Goal: Information Seeking & Learning: Learn about a topic

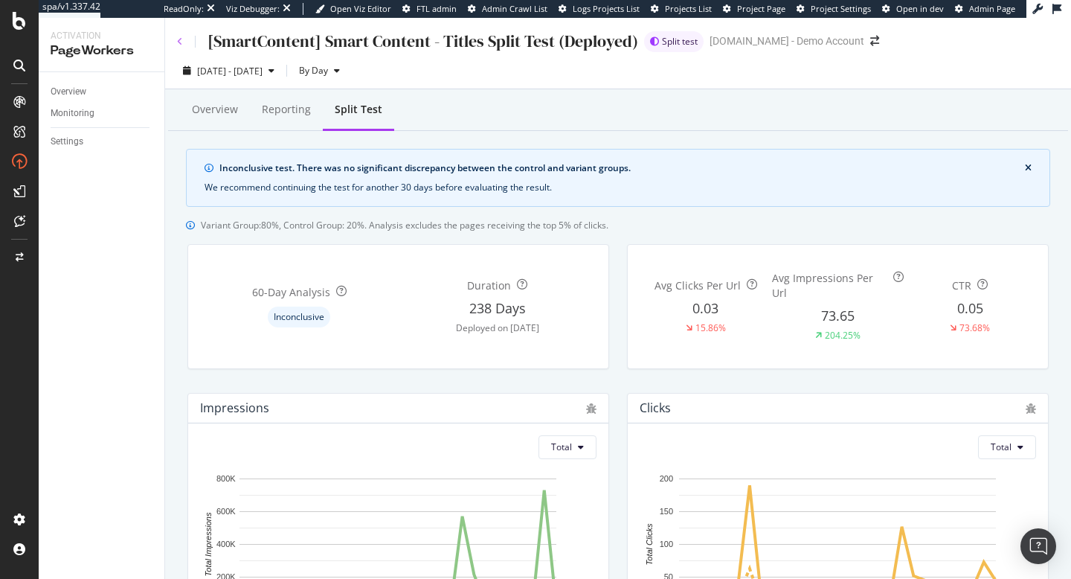
click at [177, 38] on icon at bounding box center [180, 41] width 6 height 9
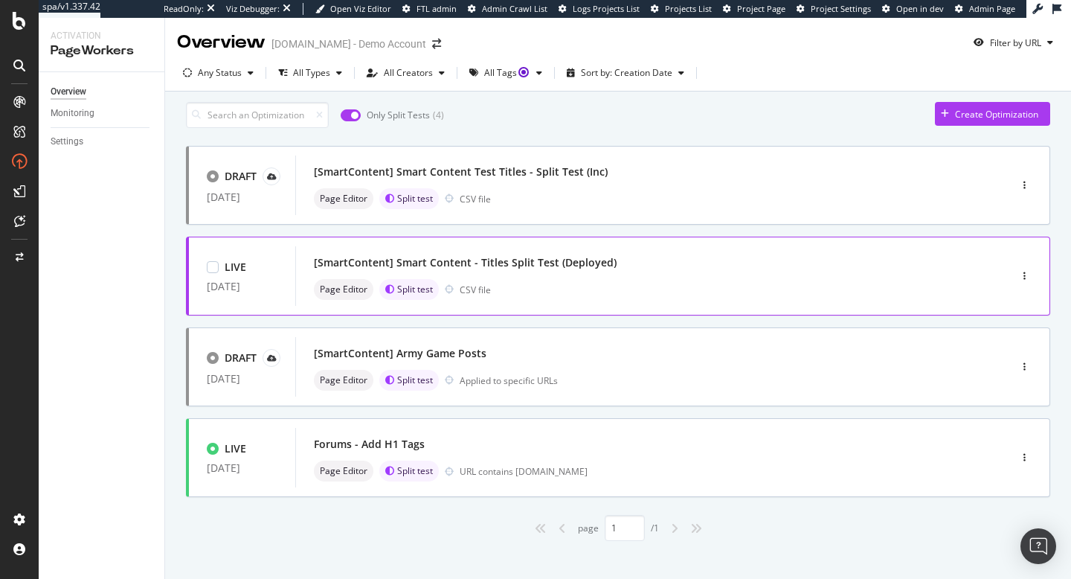
click at [398, 263] on div "[SmartContent] Smart Content - Titles Split Test (Deployed)" at bounding box center [465, 262] width 303 height 15
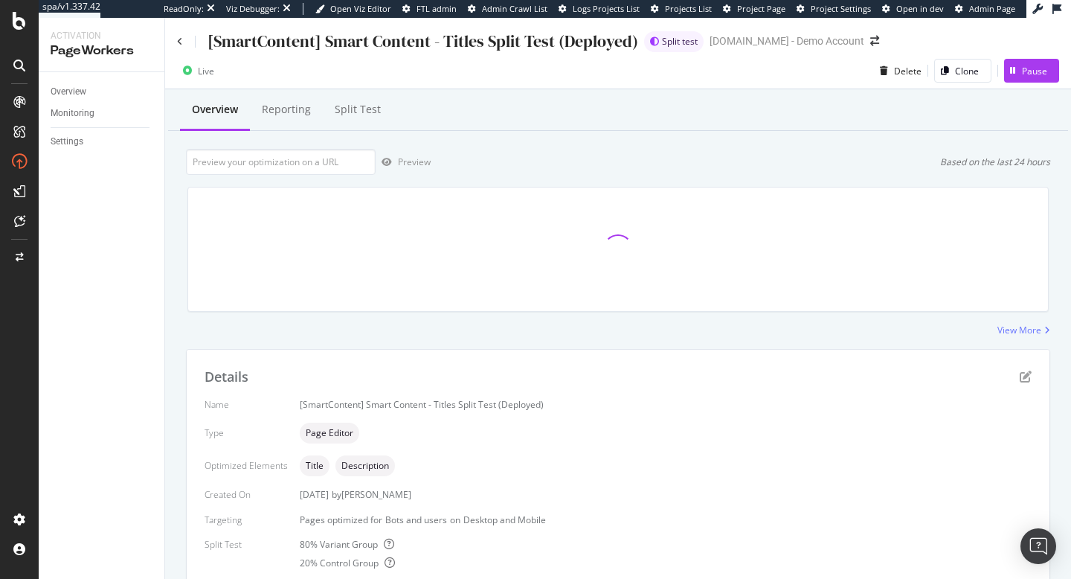
scroll to position [317, 0]
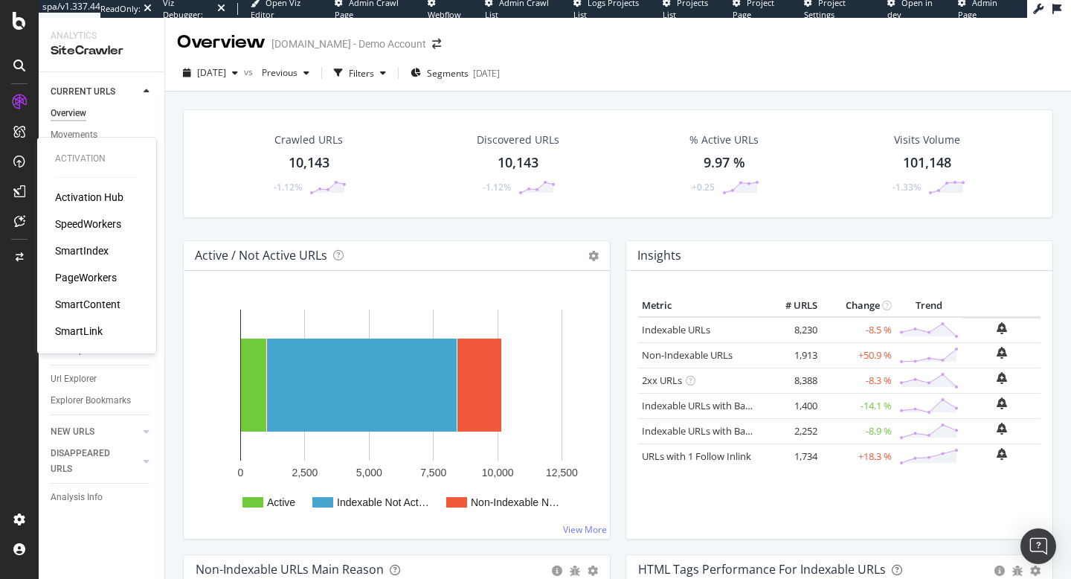
click at [81, 301] on div "SmartContent" at bounding box center [87, 304] width 65 height 15
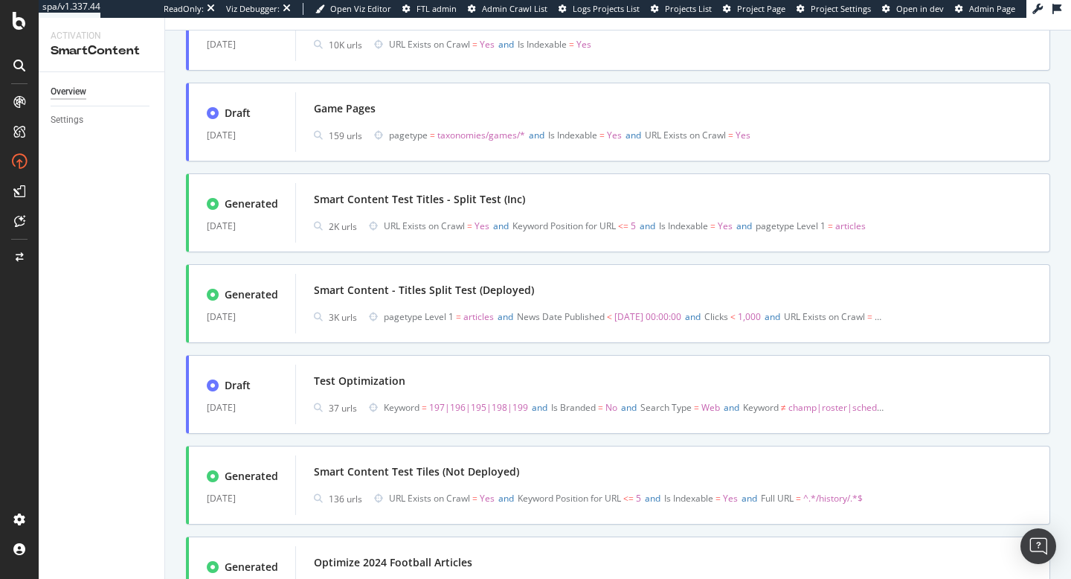
scroll to position [490, 0]
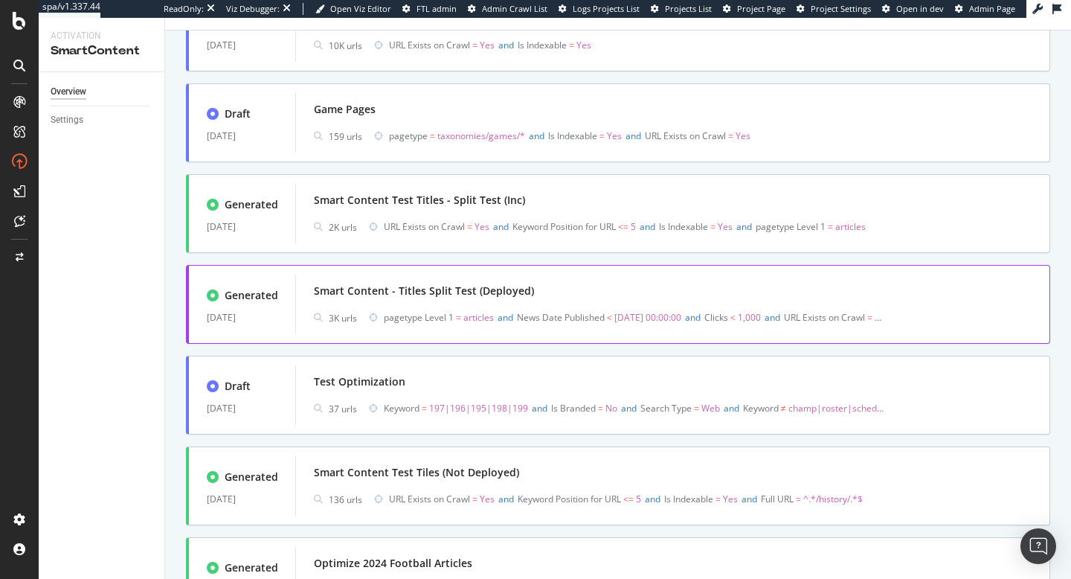
click at [408, 299] on div "Smart Content - Titles Split Test (Deployed)" at bounding box center [673, 290] width 718 height 21
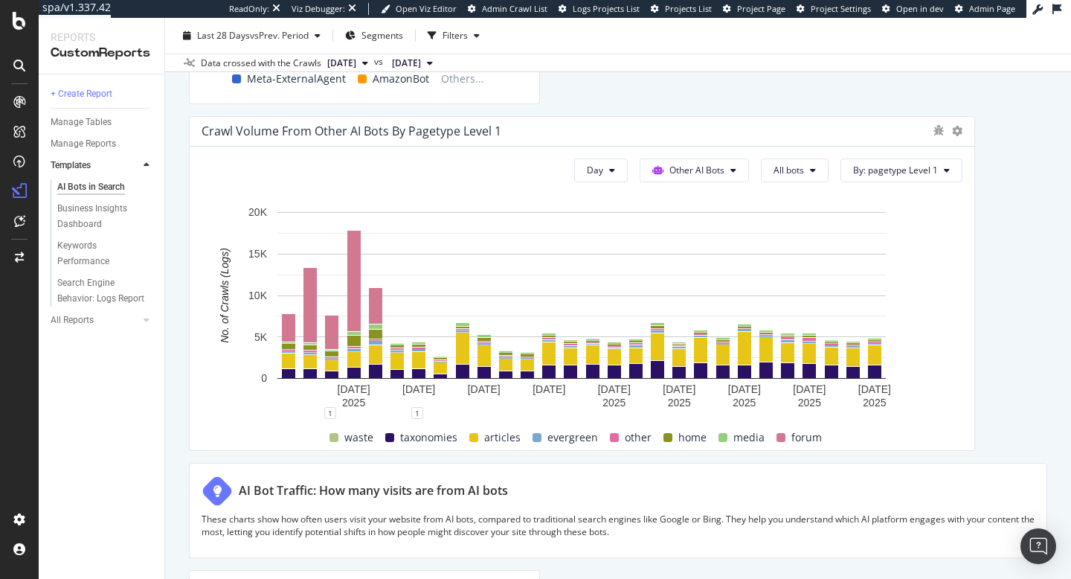
scroll to position [3584, 0]
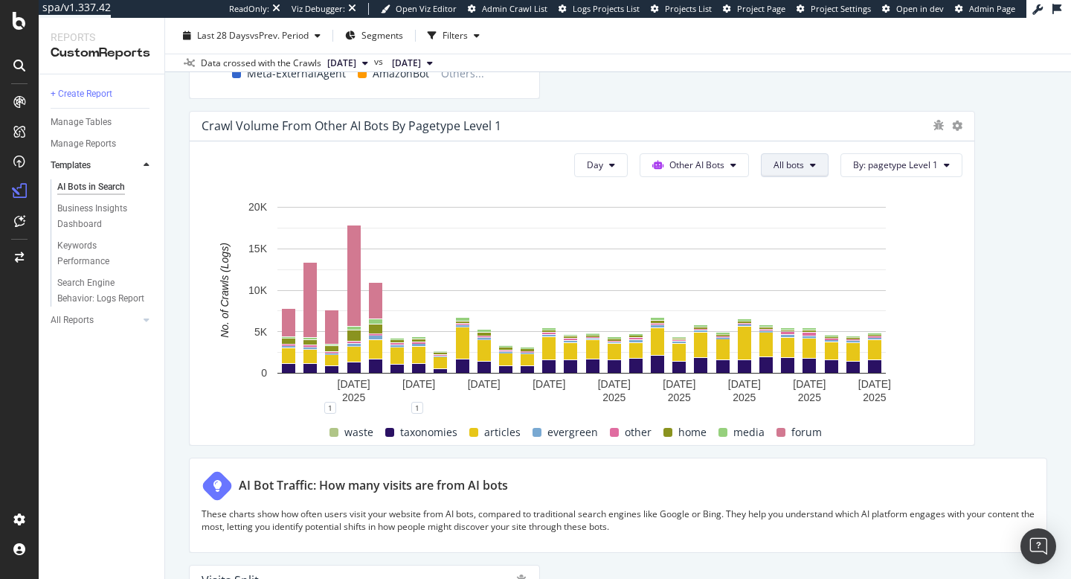
click at [790, 166] on span "All bots" at bounding box center [788, 164] width 30 height 13
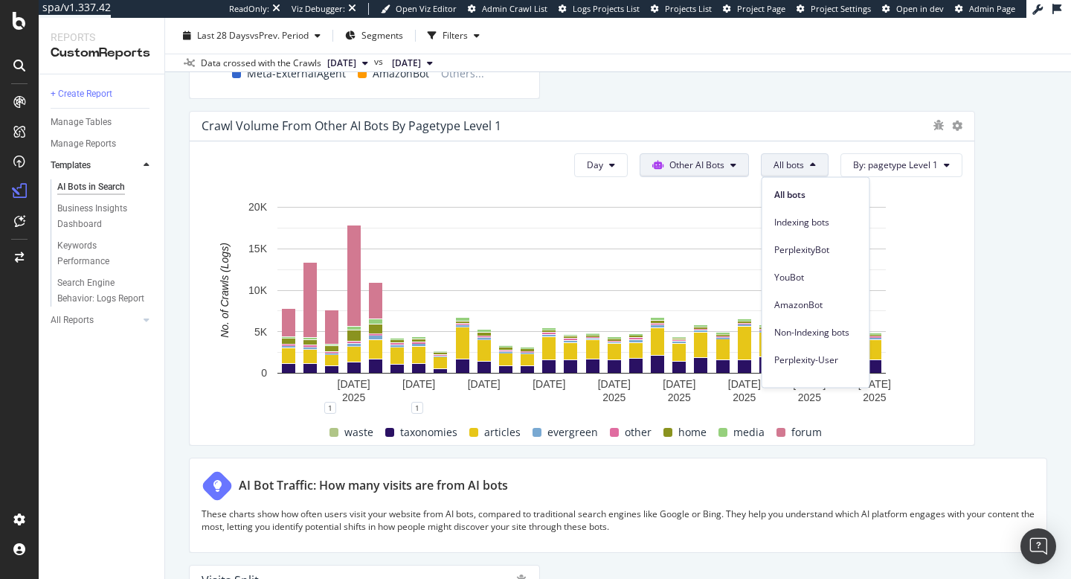
click at [733, 170] on button "Other AI Bots" at bounding box center [694, 165] width 109 height 24
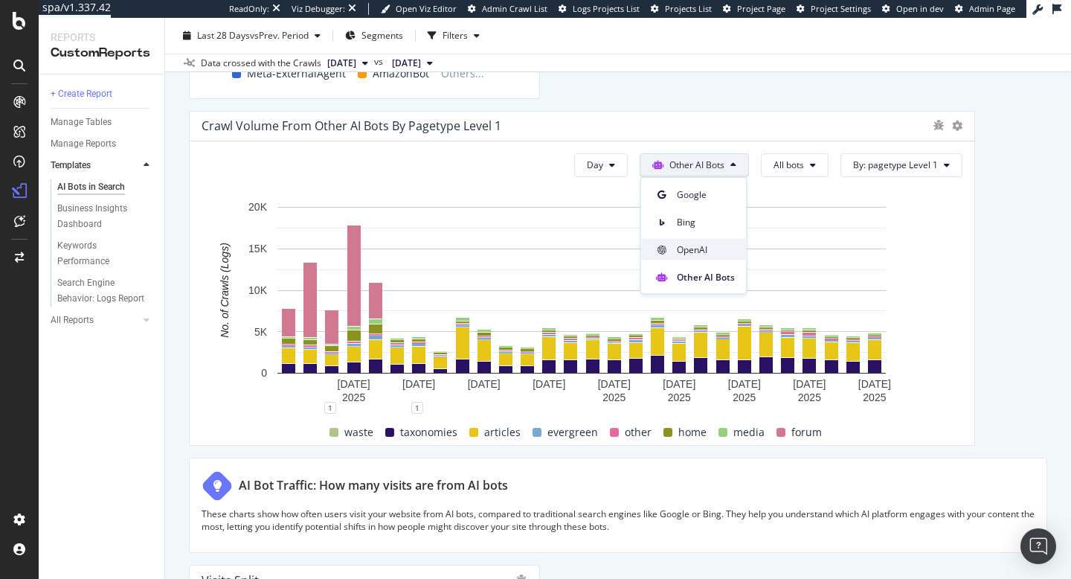
click at [689, 257] on div "OpenAI" at bounding box center [694, 250] width 106 height 22
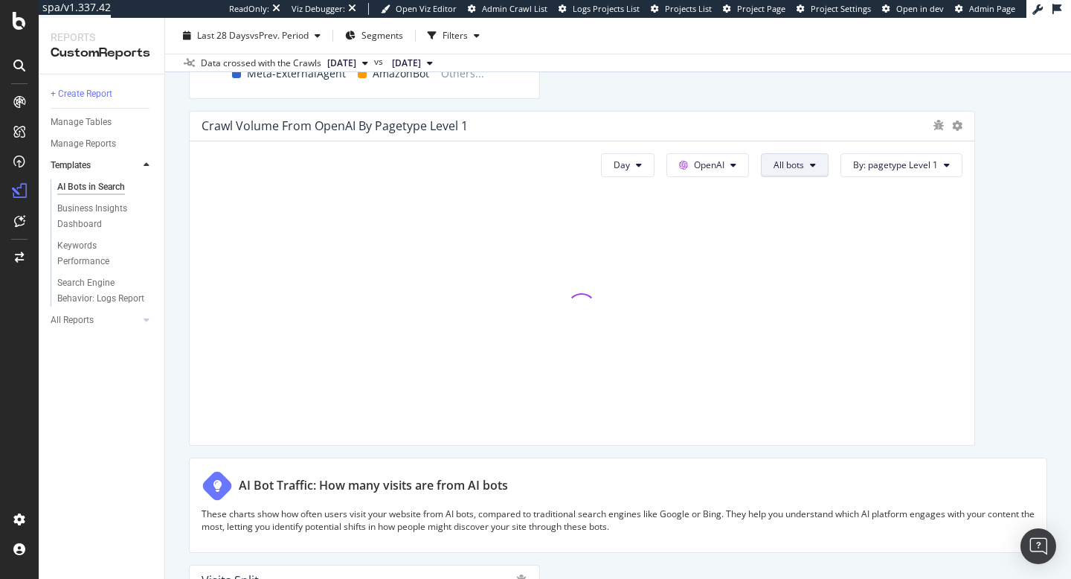
click at [815, 170] on button "All bots" at bounding box center [795, 165] width 68 height 24
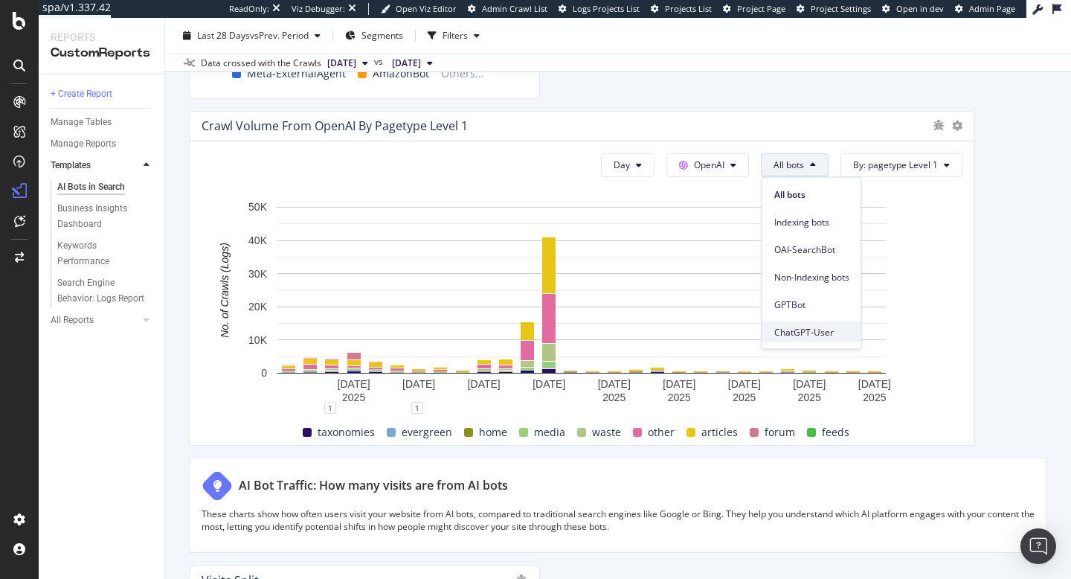
click at [808, 330] on span "ChatGPT-User" at bounding box center [811, 331] width 75 height 13
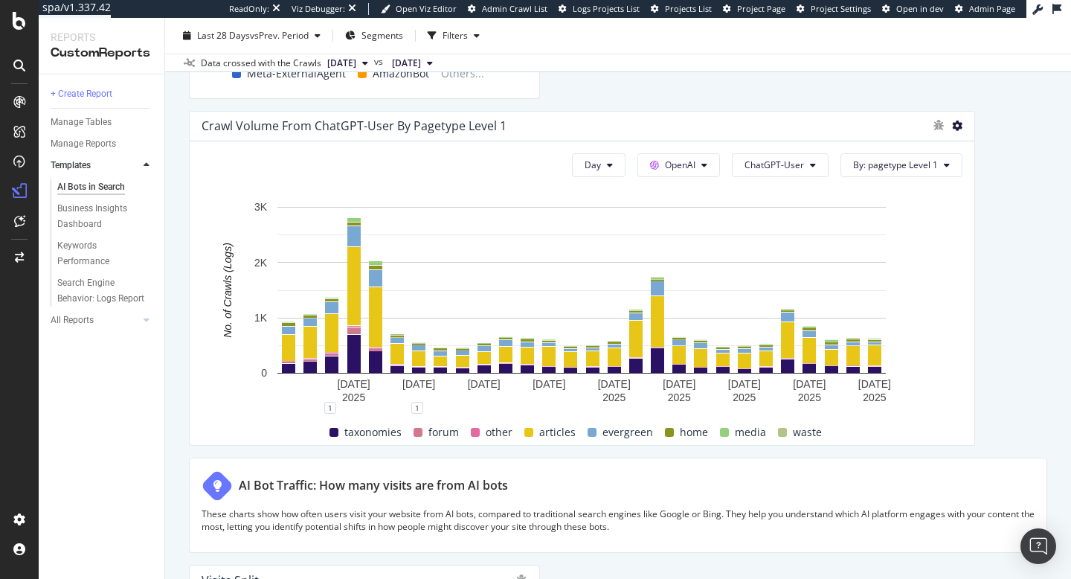
click at [957, 127] on icon at bounding box center [957, 125] width 10 height 10
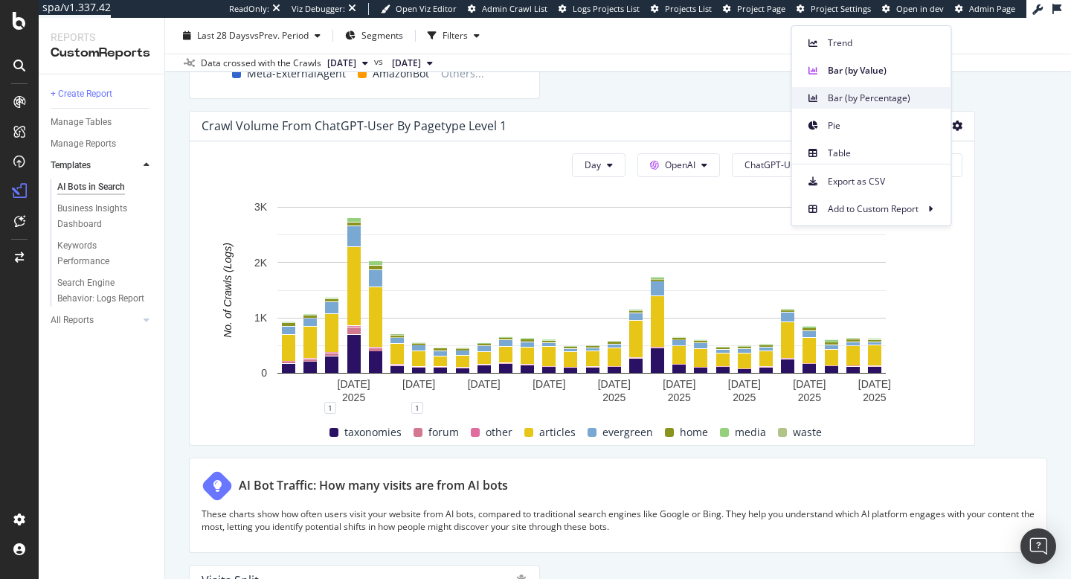
click at [864, 97] on span "Bar (by Percentage)" at bounding box center [884, 97] width 112 height 13
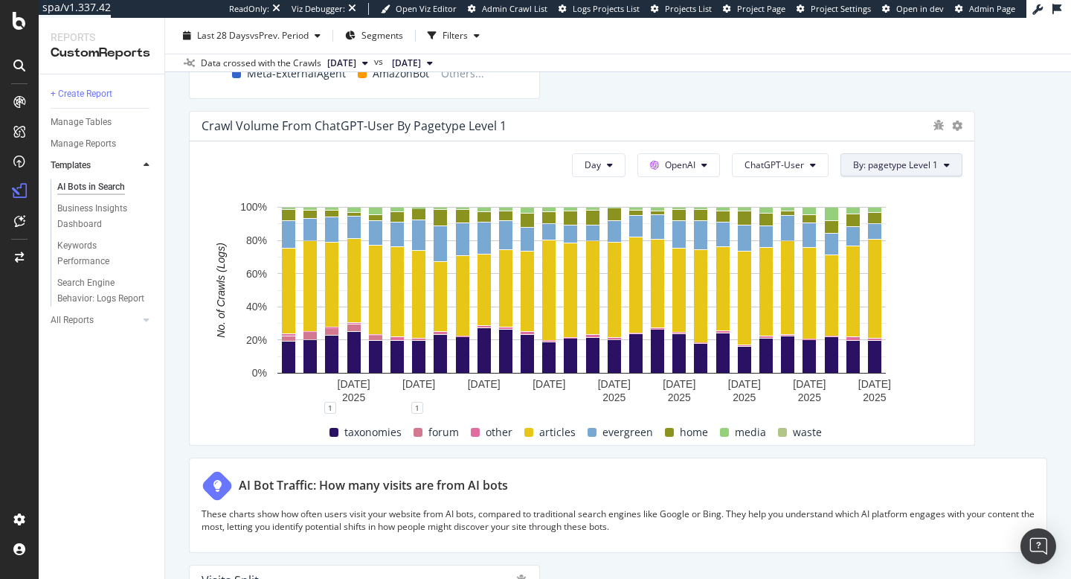
click at [929, 167] on span "By: pagetype Level 1" at bounding box center [895, 164] width 85 height 13
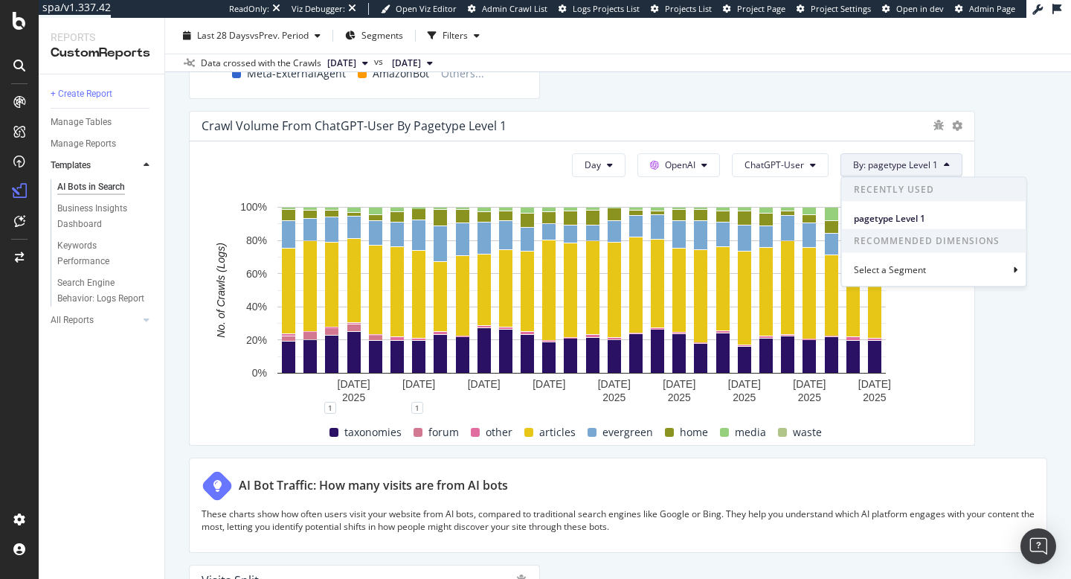
click at [929, 167] on span "By: pagetype Level 1" at bounding box center [895, 164] width 85 height 13
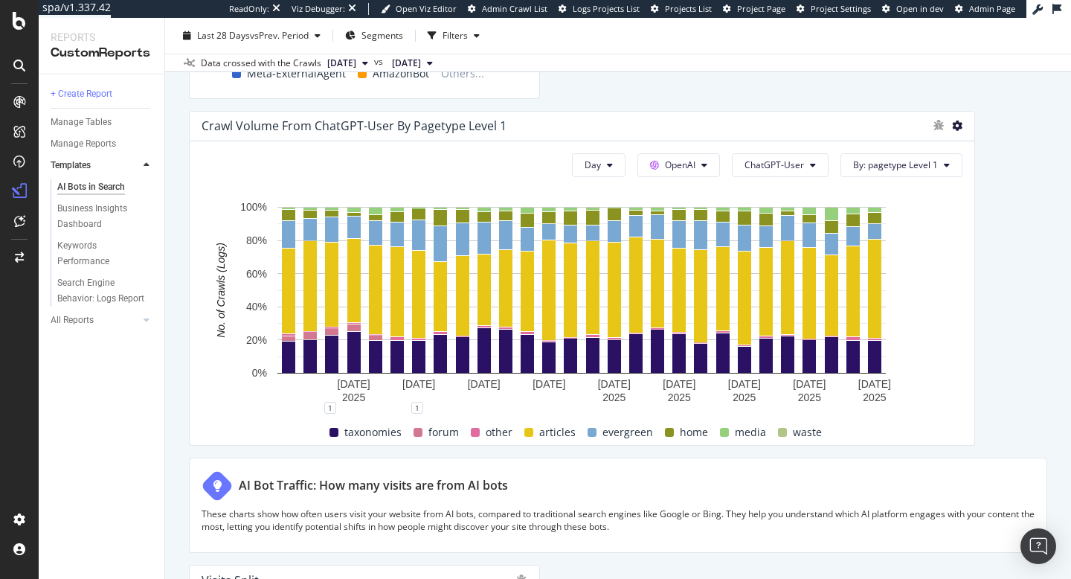
click at [956, 126] on icon at bounding box center [957, 125] width 10 height 10
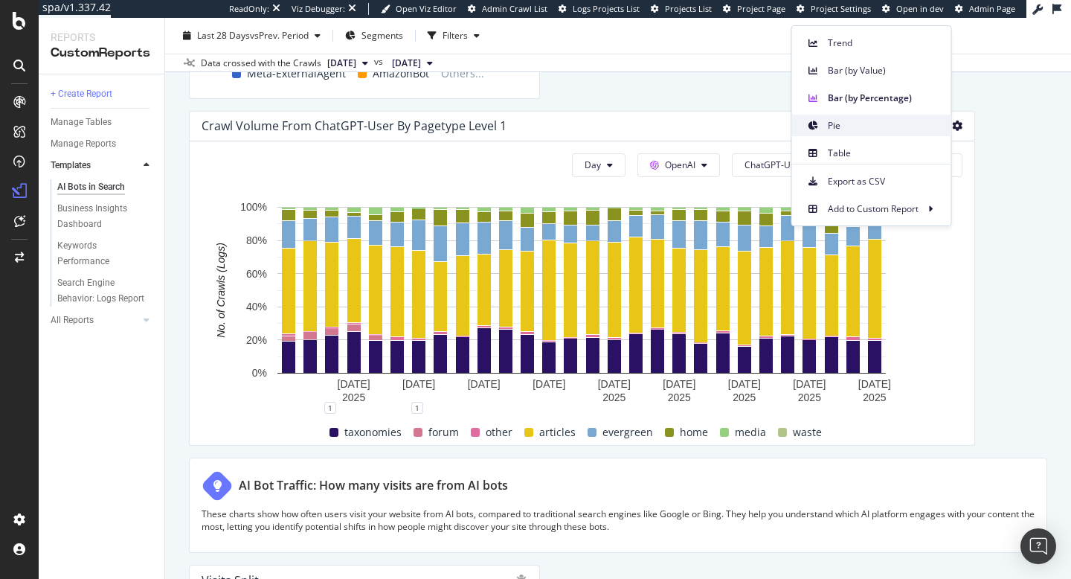
click at [883, 131] on span "Pie" at bounding box center [884, 125] width 112 height 13
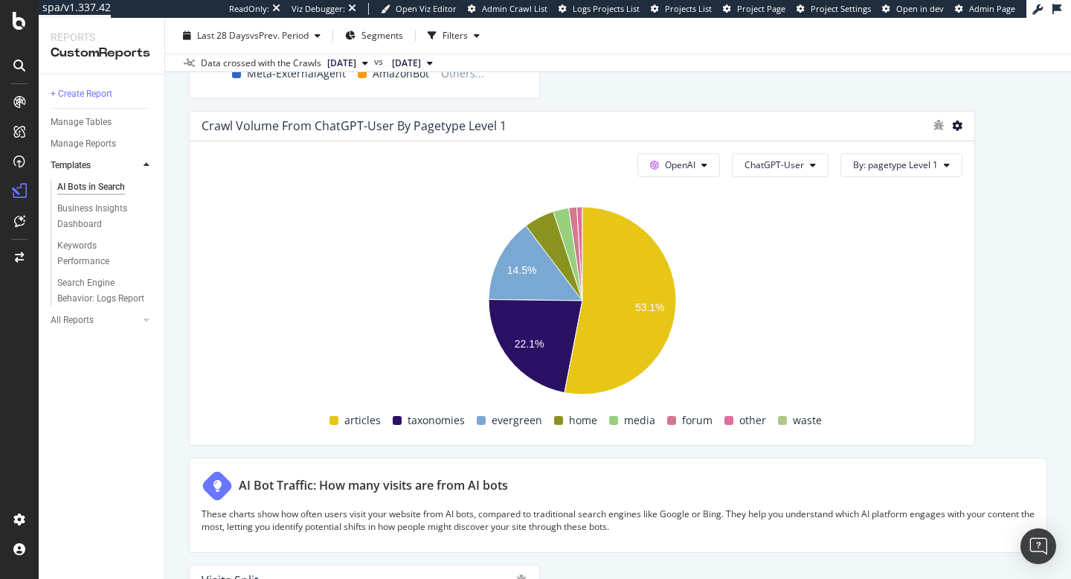
click at [956, 126] on icon at bounding box center [957, 125] width 10 height 10
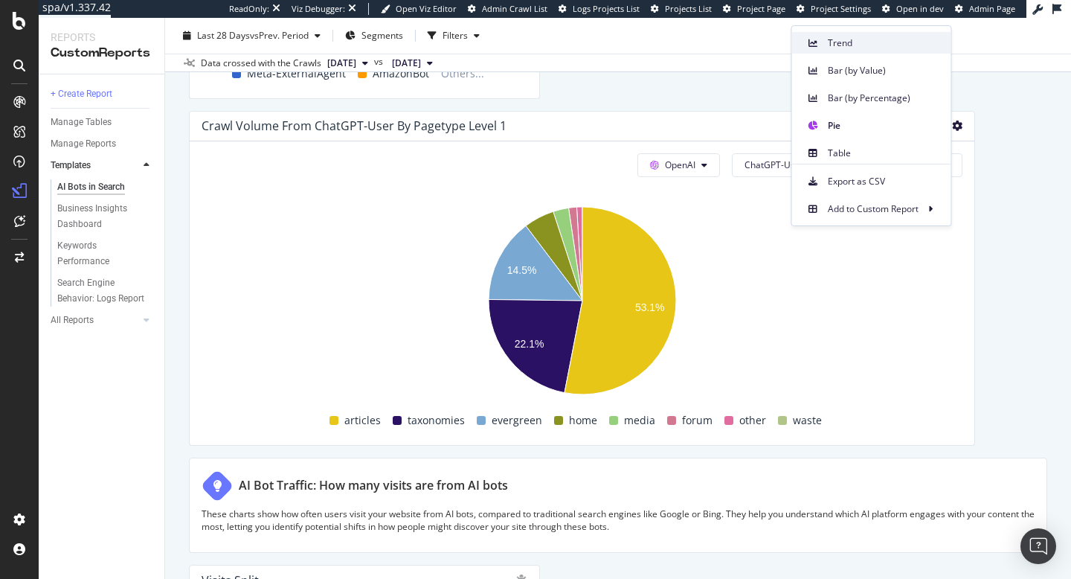
click at [858, 36] on span "Trend" at bounding box center [884, 42] width 112 height 13
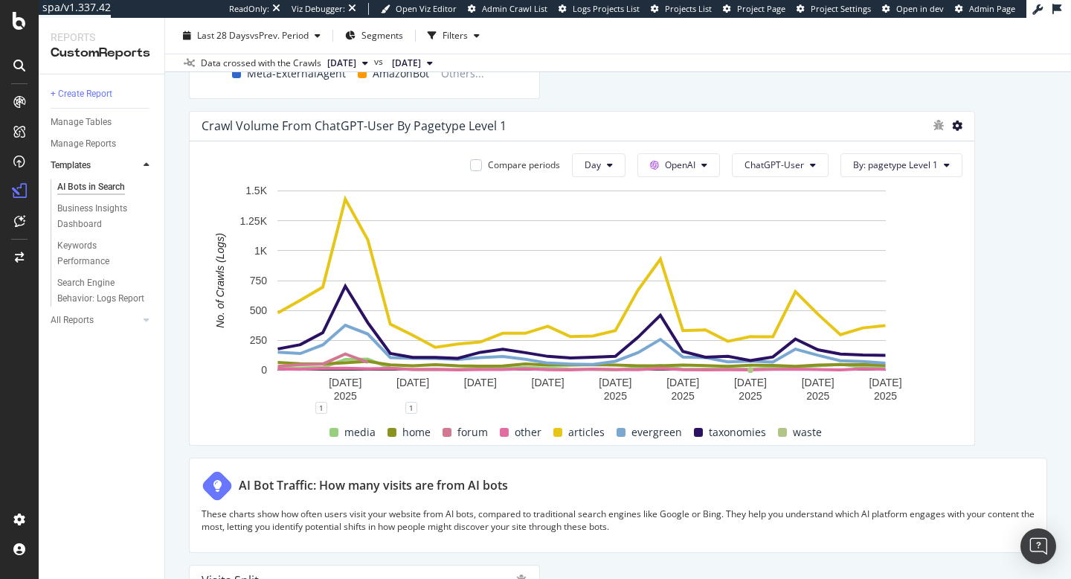
click at [960, 124] on icon at bounding box center [957, 125] width 10 height 10
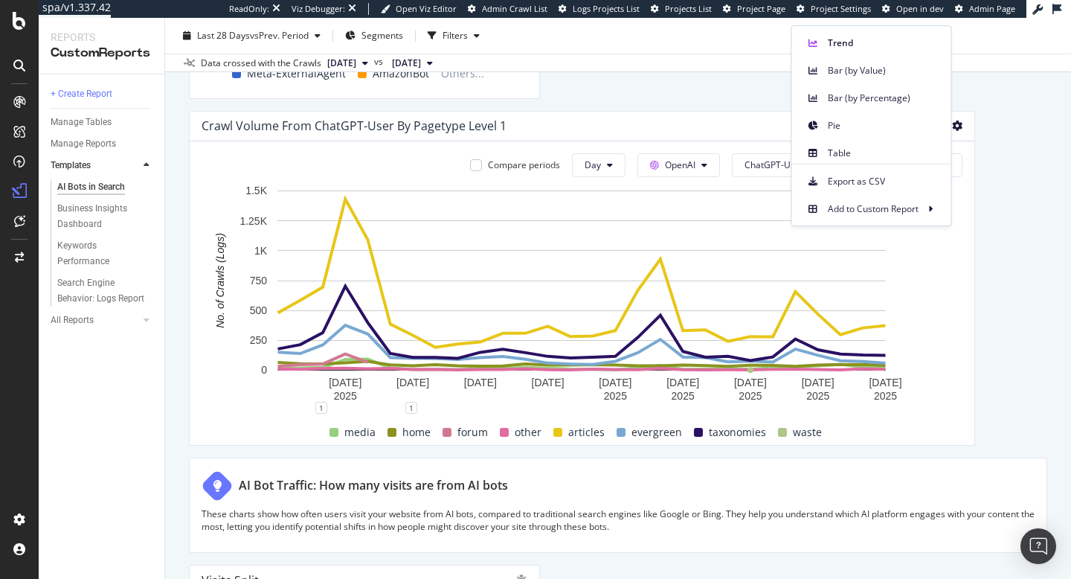
drag, startPoint x: 890, startPoint y: 72, endPoint x: 892, endPoint y: 98, distance: 26.1
click at [889, 72] on span "Bar (by Value)" at bounding box center [884, 70] width 112 height 13
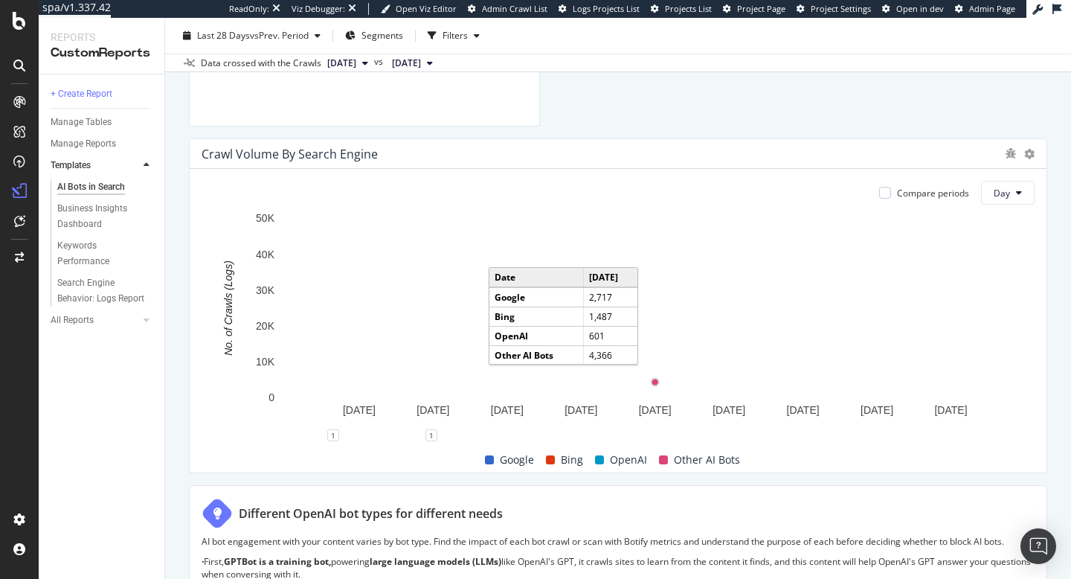
scroll to position [1019, 0]
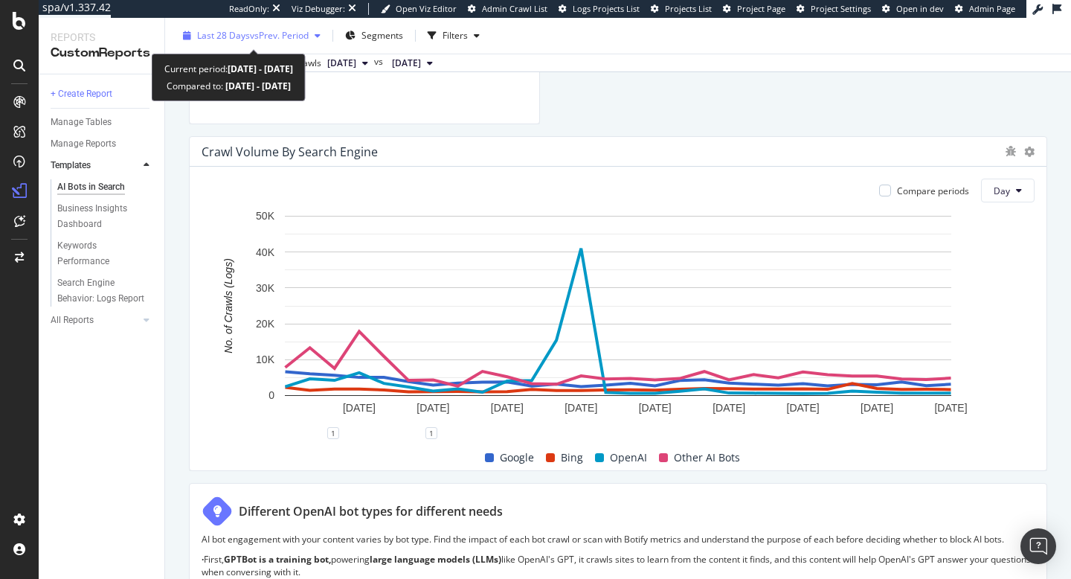
click at [246, 40] on span "Last 28 Days" at bounding box center [223, 35] width 53 height 13
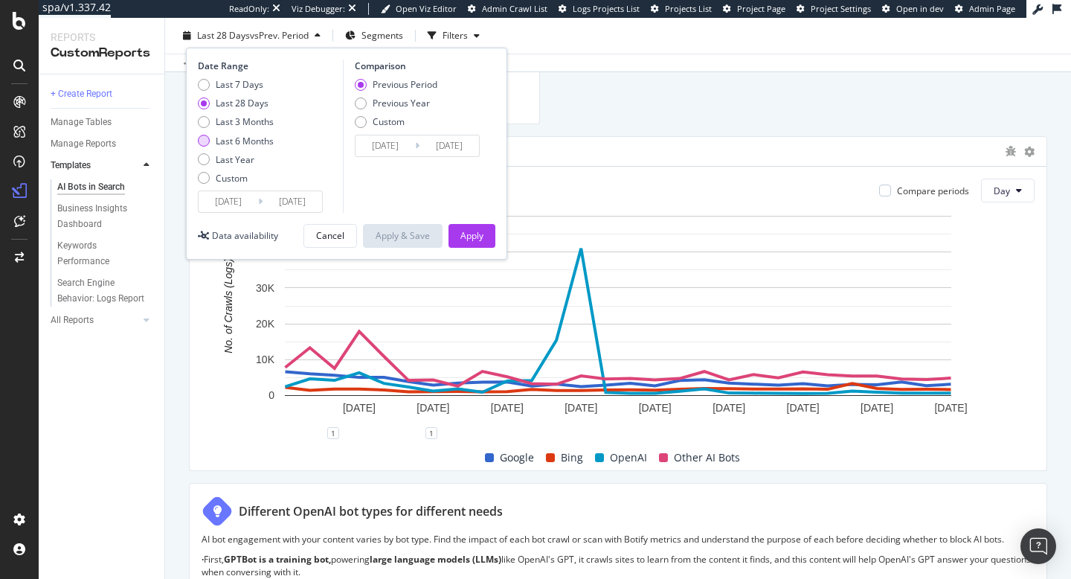
click at [241, 138] on div "Last 6 Months" at bounding box center [245, 141] width 58 height 13
type input "[DATE]"
click at [483, 236] on div "Apply" at bounding box center [471, 235] width 23 height 13
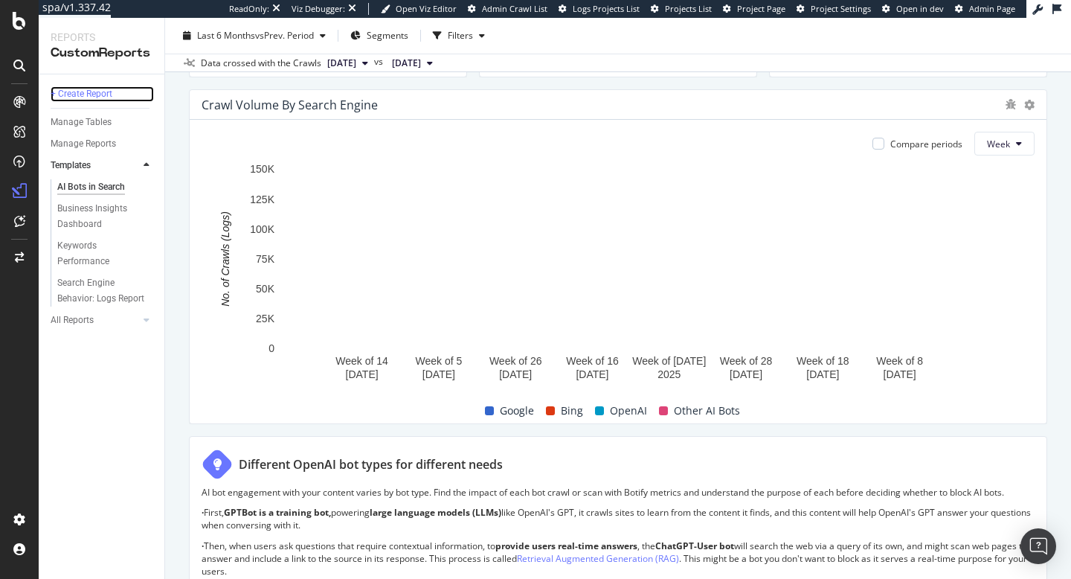
scroll to position [718, 0]
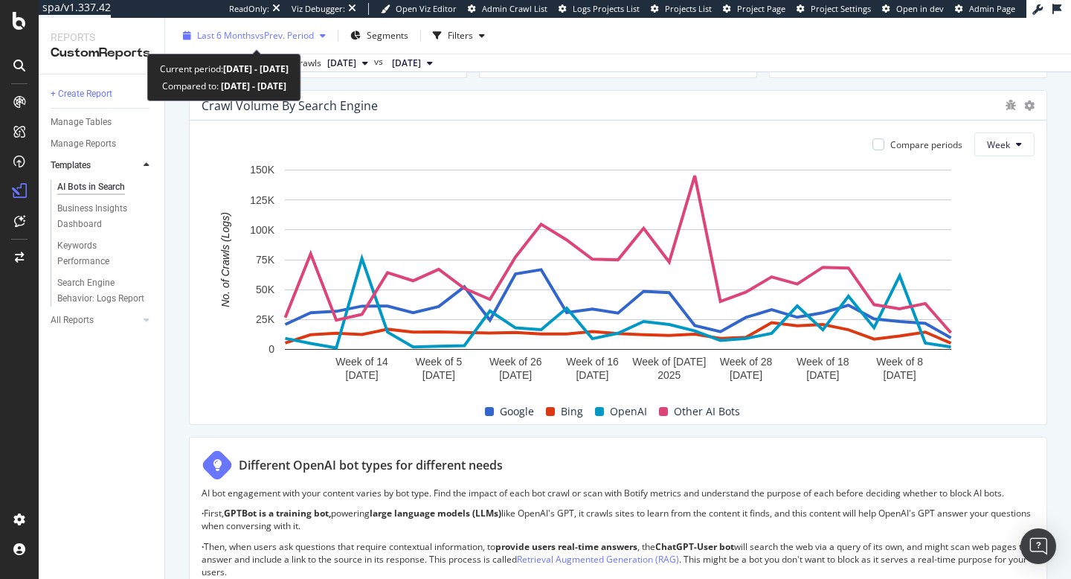
click at [239, 38] on span "Last 6 Months" at bounding box center [226, 35] width 58 height 13
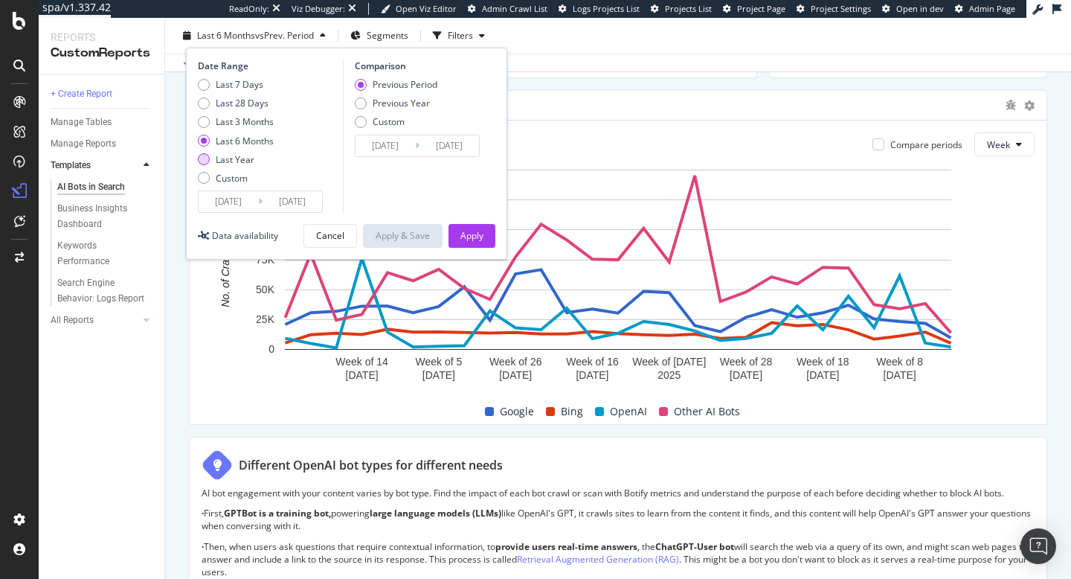
click at [225, 159] on div "Last Year" at bounding box center [235, 159] width 39 height 13
type input "[DATE]"
click at [476, 240] on div "Apply" at bounding box center [471, 235] width 23 height 13
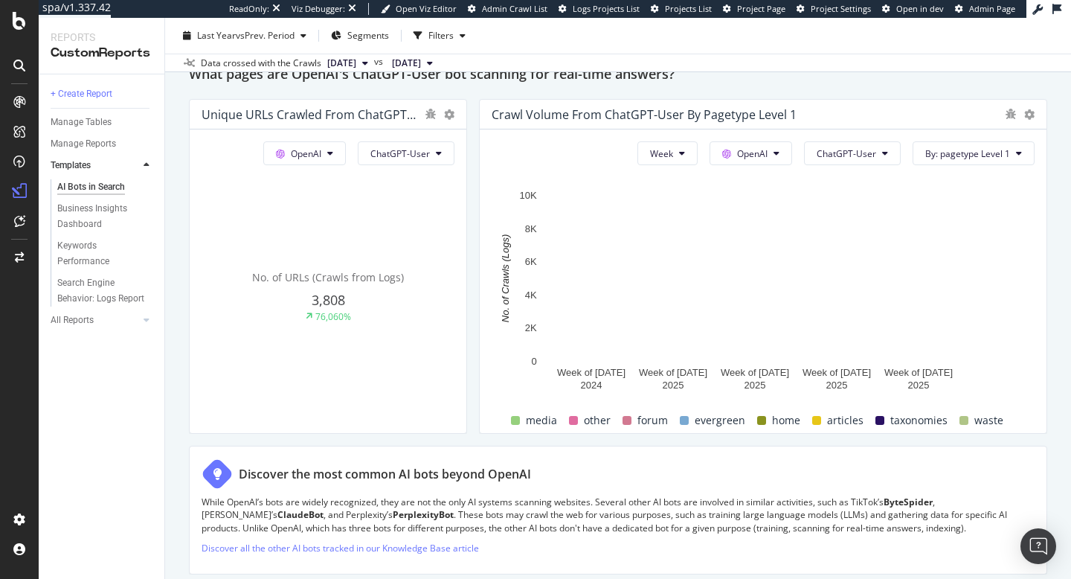
scroll to position [1685, 0]
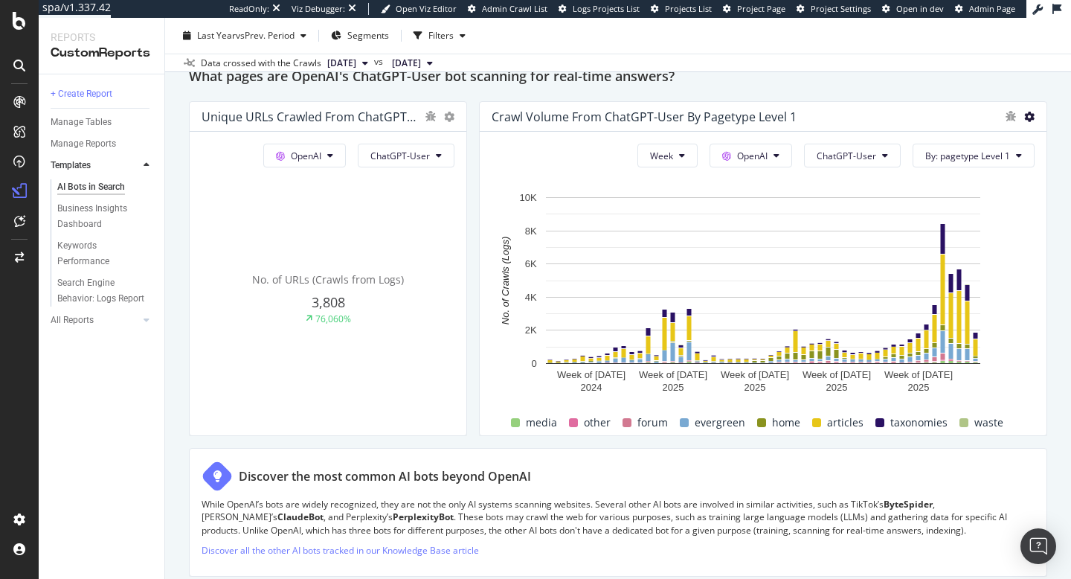
click at [1030, 118] on icon at bounding box center [1029, 117] width 10 height 10
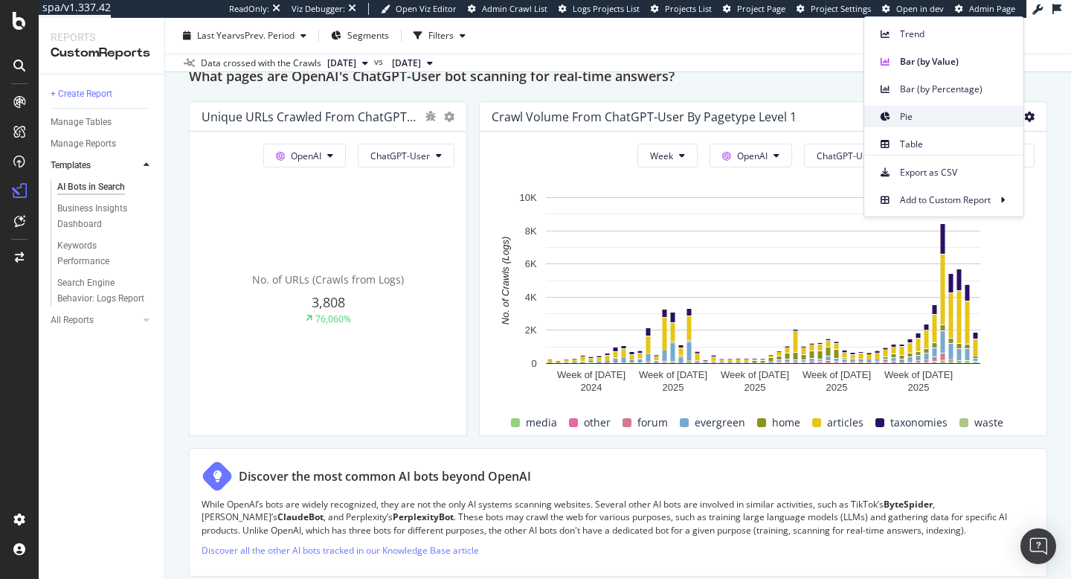
click at [932, 112] on span "Pie" at bounding box center [956, 116] width 112 height 13
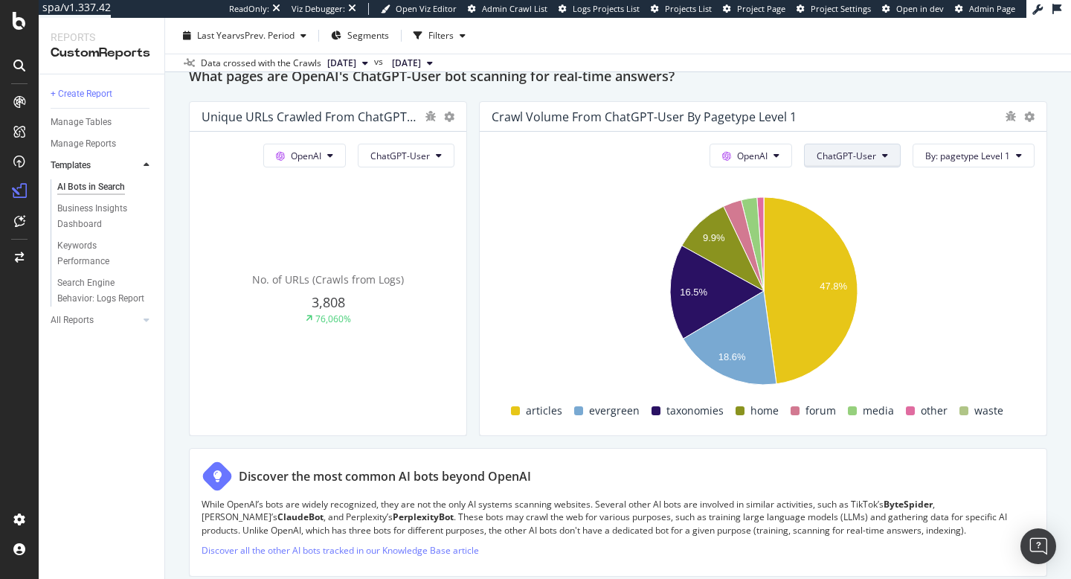
click at [864, 161] on span "ChatGPT-User" at bounding box center [846, 155] width 59 height 13
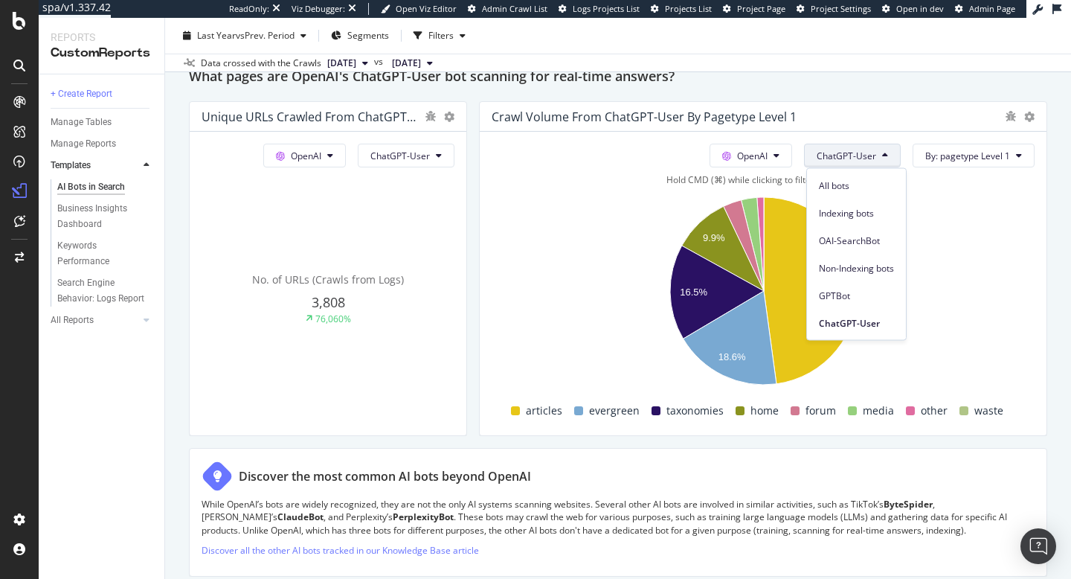
click at [988, 281] on rect "A chart." at bounding box center [763, 294] width 543 height 208
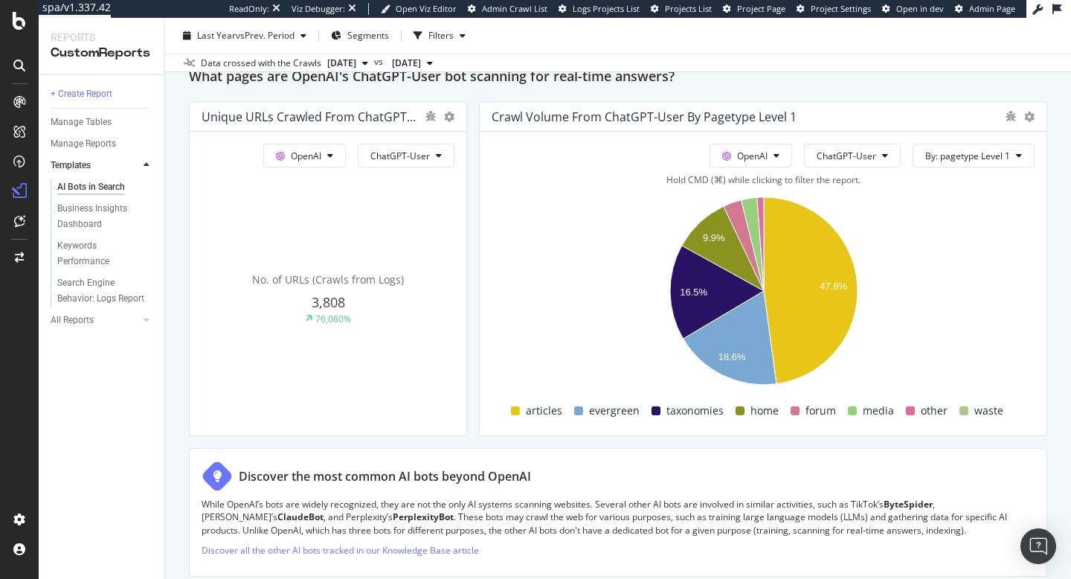
scroll to position [1690, 0]
